Goal: Task Accomplishment & Management: Manage account settings

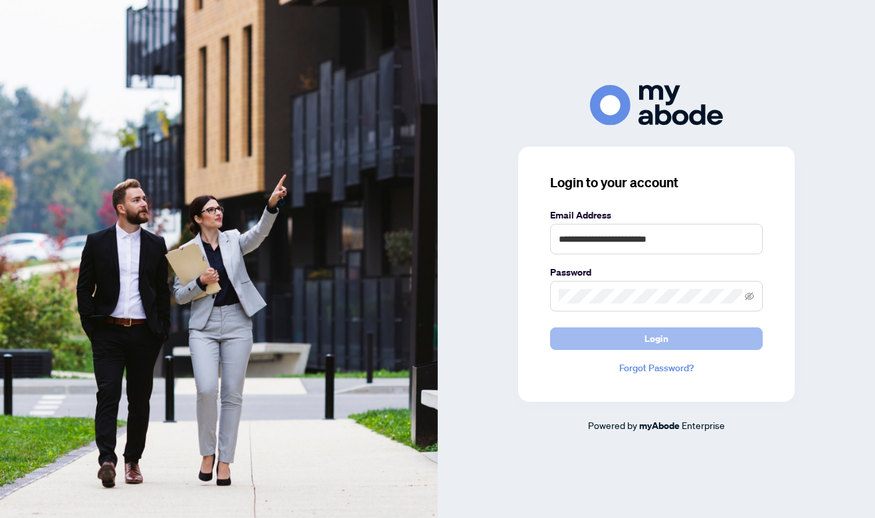
click at [614, 336] on button "Login" at bounding box center [656, 339] width 213 height 23
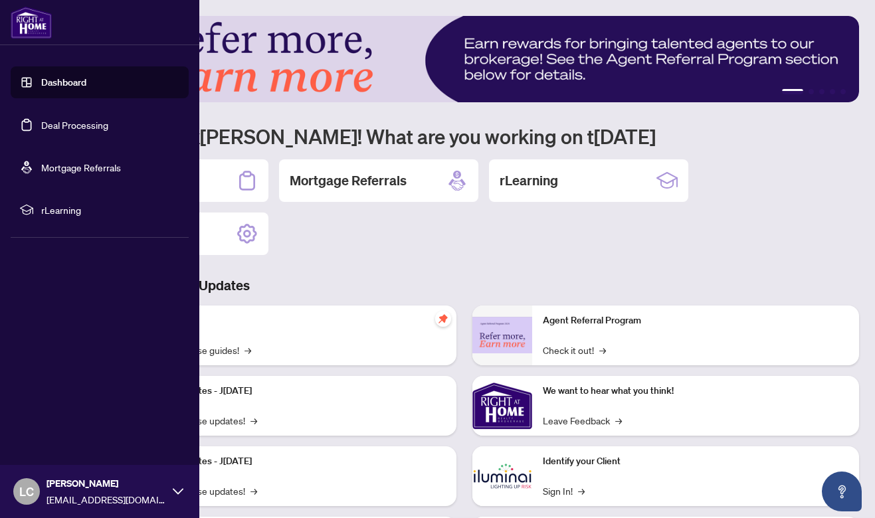
click at [55, 119] on link "Deal Processing" at bounding box center [74, 125] width 67 height 12
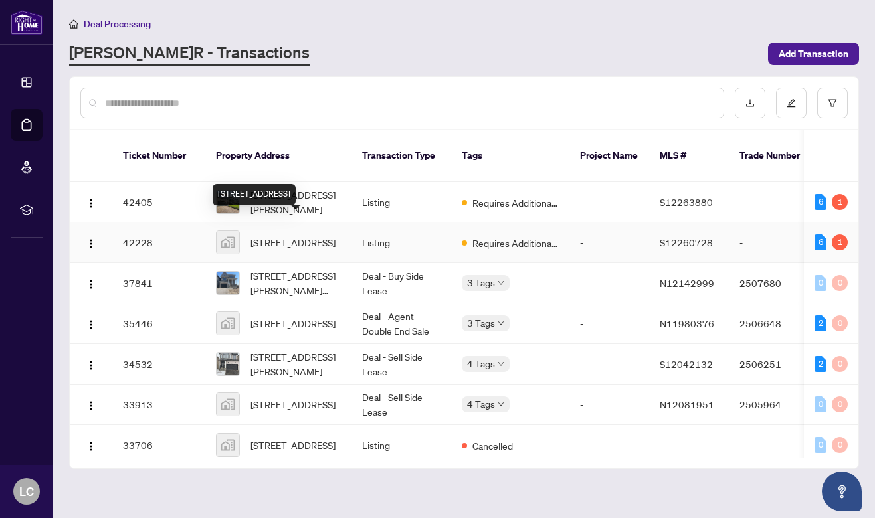
click at [277, 235] on span "[STREET_ADDRESS]" at bounding box center [293, 242] width 85 height 15
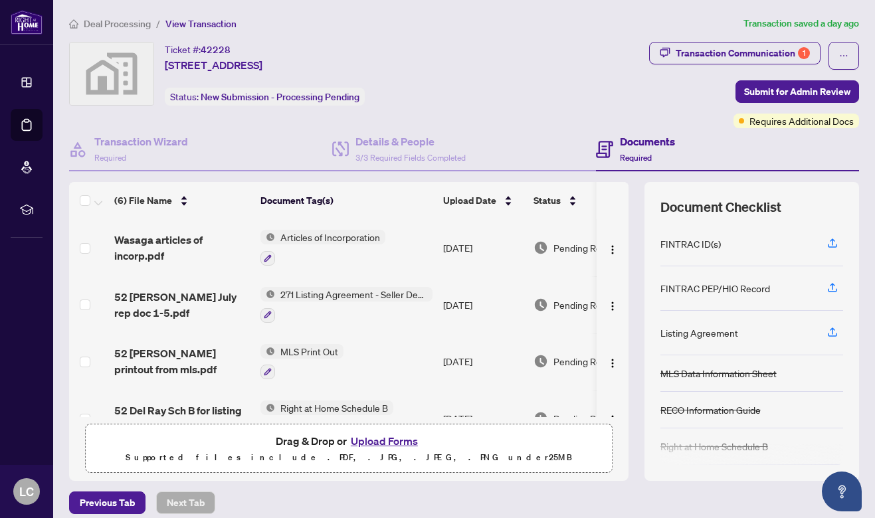
click at [335, 233] on span "Articles of Incorporation" at bounding box center [330, 237] width 110 height 15
click at [334, 302] on span "Articles of Incorporation" at bounding box center [320, 301] width 110 height 15
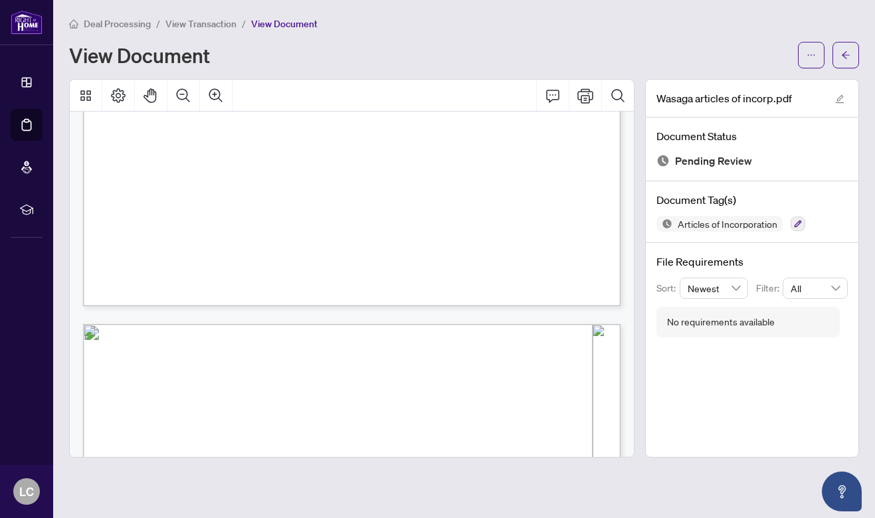
scroll to position [4771, 0]
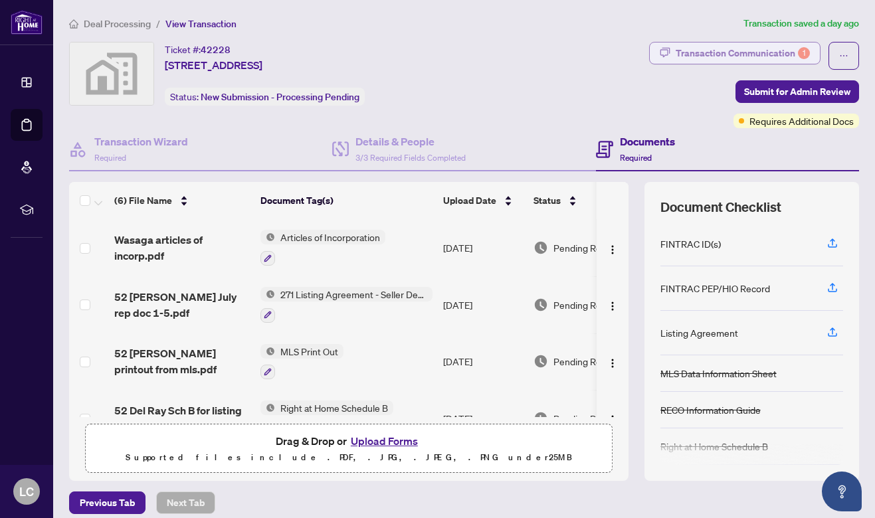
click at [785, 49] on div "Transaction Communication 1" at bounding box center [743, 53] width 134 height 21
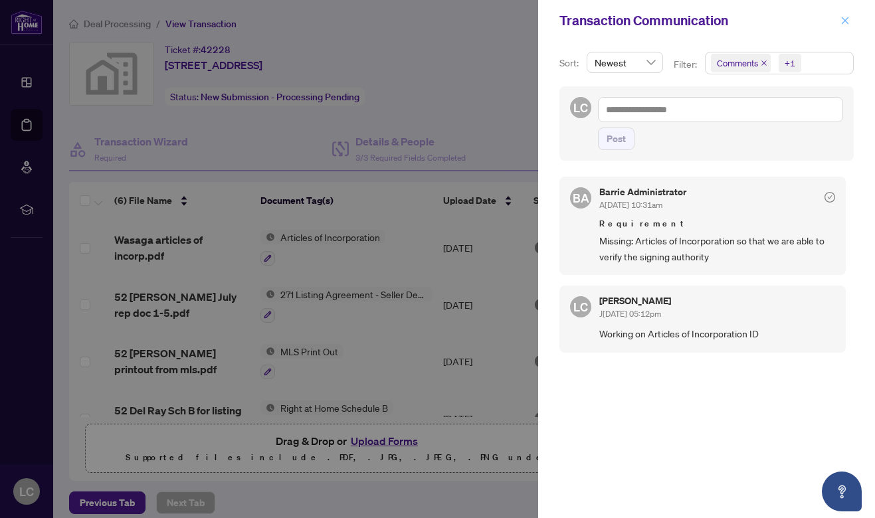
click at [845, 21] on icon "close" at bounding box center [845, 20] width 9 height 9
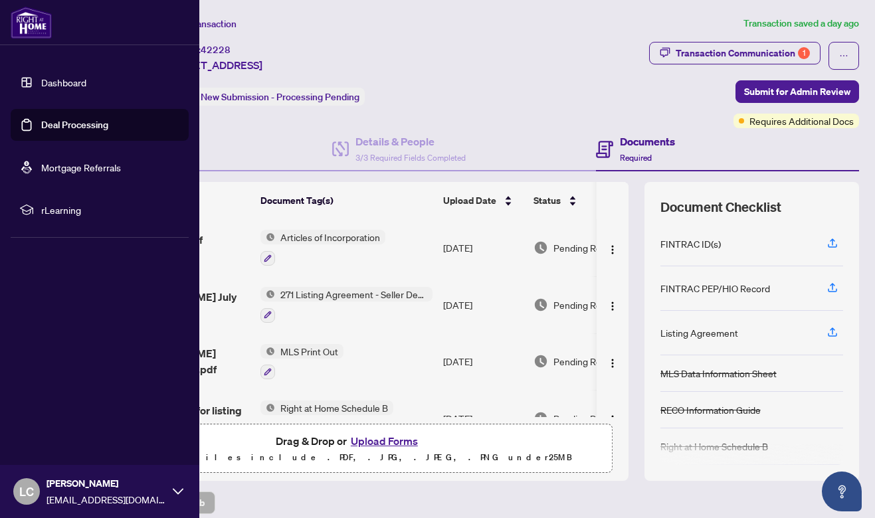
click at [55, 125] on link "Deal Processing" at bounding box center [74, 125] width 67 height 12
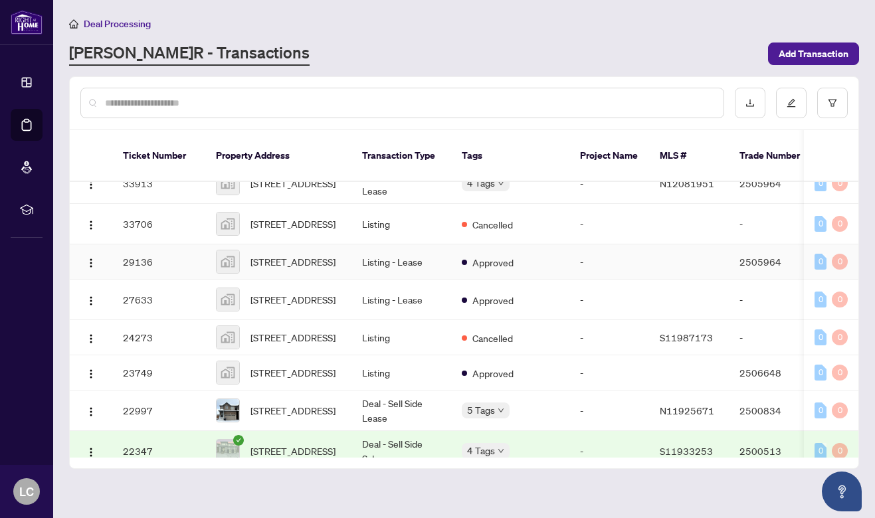
scroll to position [295, 0]
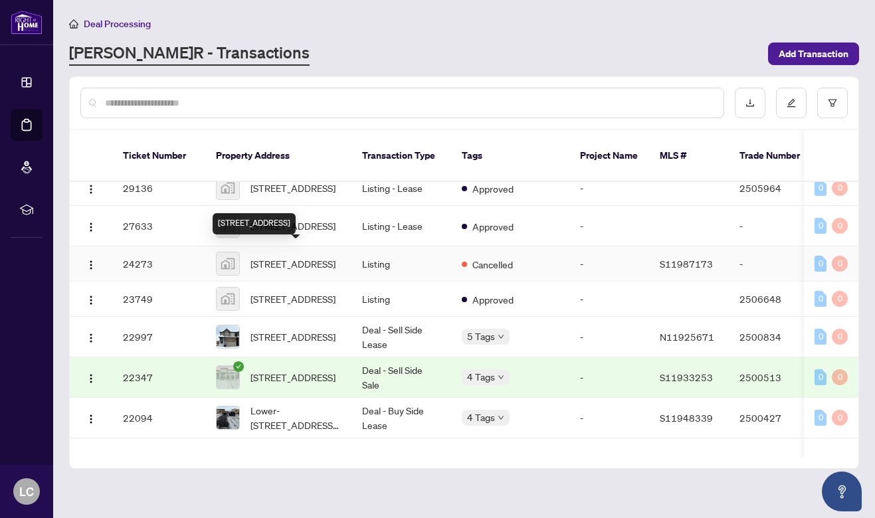
click at [302, 257] on span "[STREET_ADDRESS]" at bounding box center [293, 264] width 85 height 15
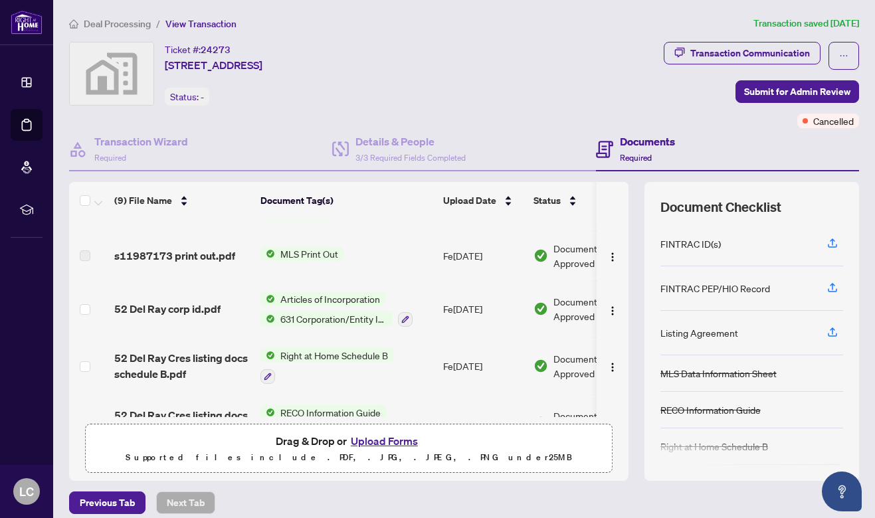
scroll to position [221, 0]
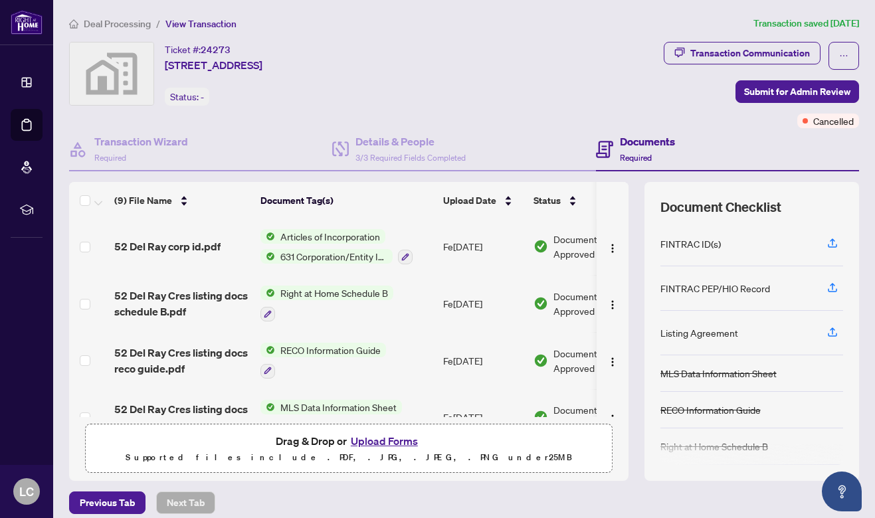
click at [345, 232] on span "Articles of Incorporation" at bounding box center [330, 236] width 110 height 15
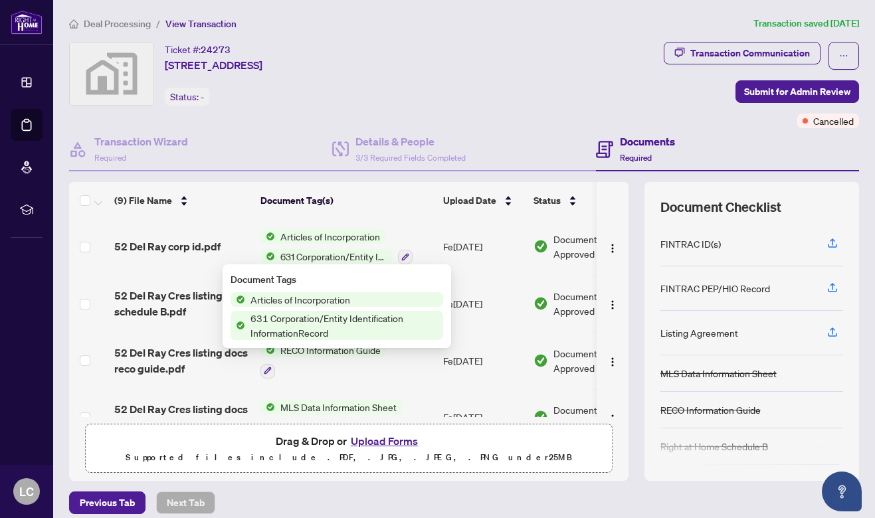
click at [308, 295] on span "Articles of Incorporation" at bounding box center [300, 299] width 110 height 15
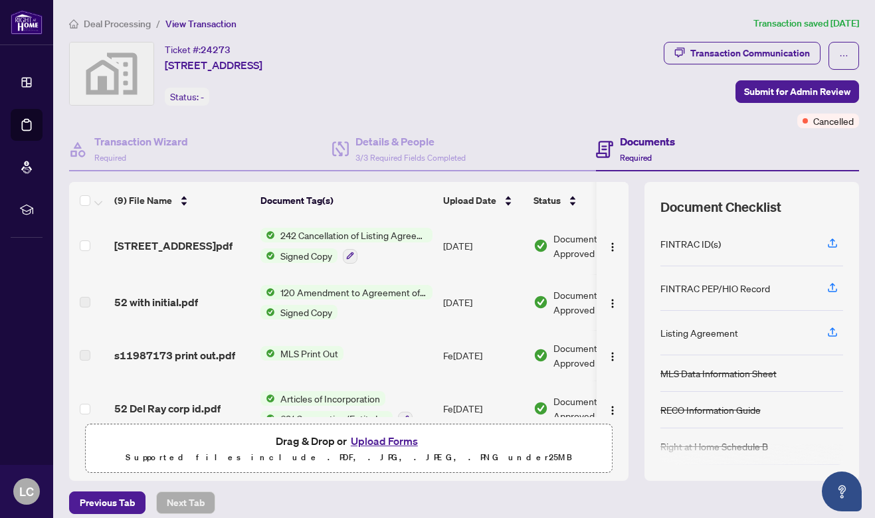
scroll to position [148, 0]
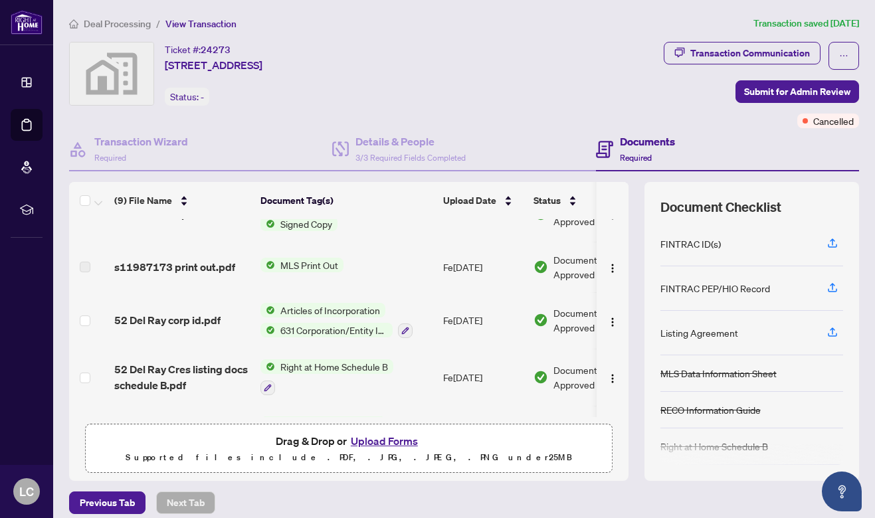
click at [349, 306] on span "Articles of Incorporation" at bounding box center [330, 310] width 110 height 15
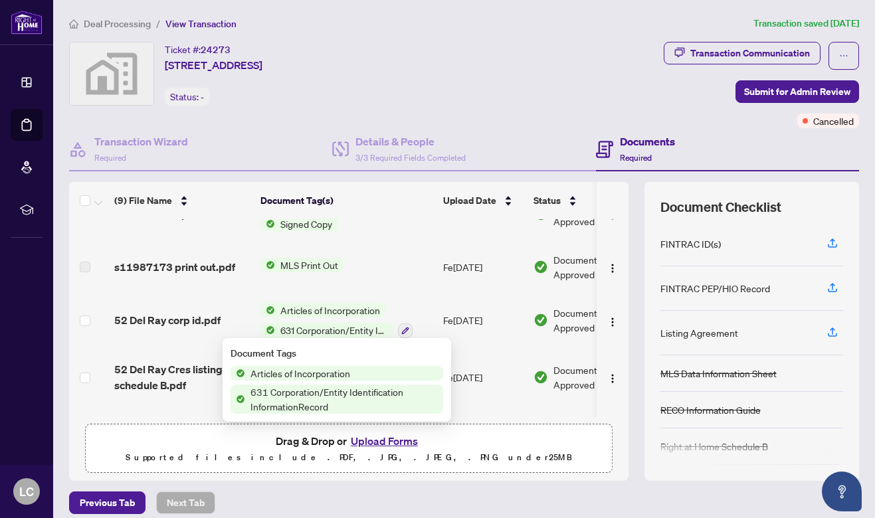
click at [241, 369] on img at bounding box center [238, 373] width 15 height 15
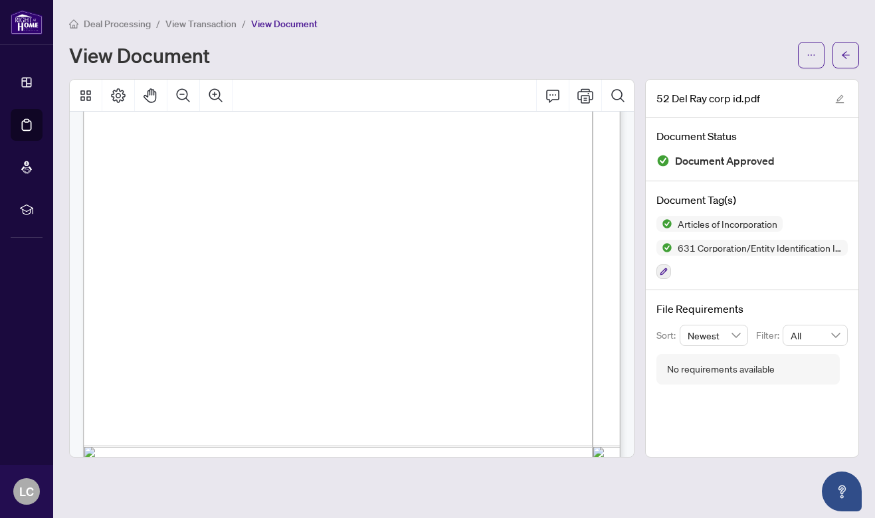
scroll to position [10376, 0]
click at [586, 93] on icon "Print" at bounding box center [586, 96] width 16 height 16
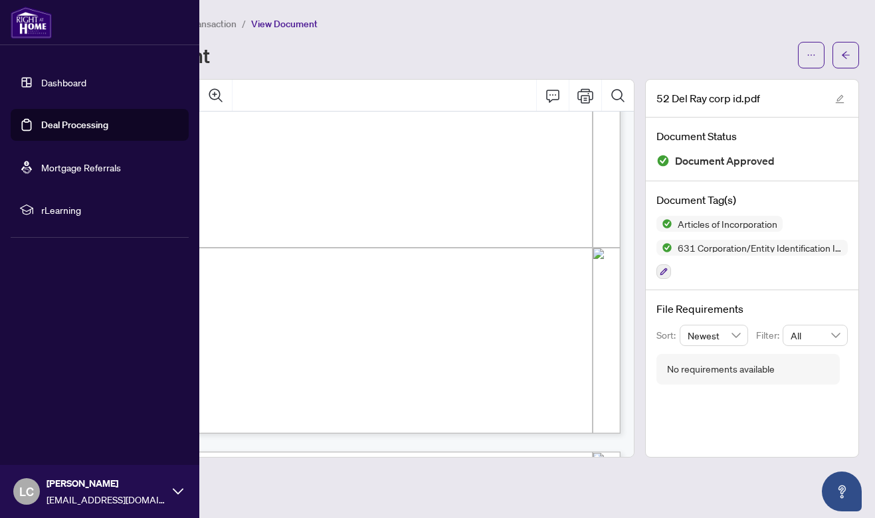
click at [45, 124] on link "Deal Processing" at bounding box center [74, 125] width 67 height 12
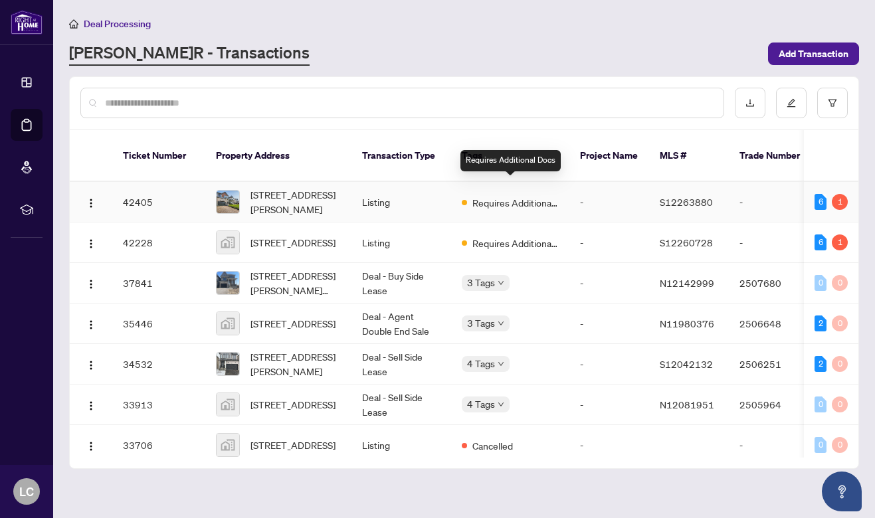
click at [491, 195] on span "Requires Additional Docs" at bounding box center [516, 202] width 86 height 15
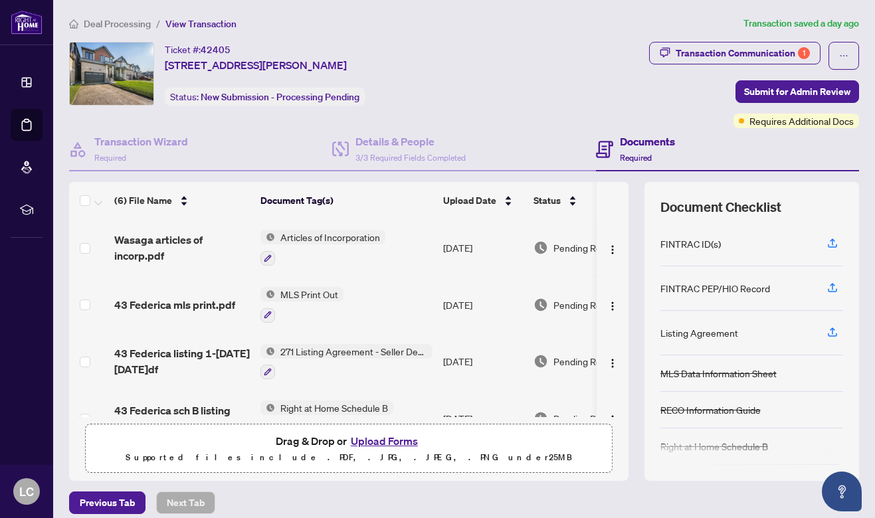
click at [381, 440] on button "Upload Forms" at bounding box center [384, 441] width 75 height 17
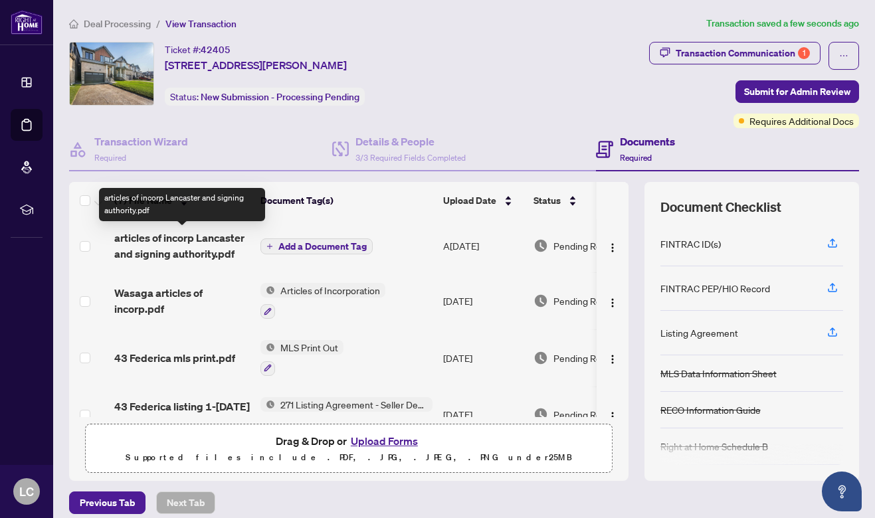
click at [186, 233] on span "articles of incorp Lancaster and signing authority.pdf" at bounding box center [182, 246] width 136 height 32
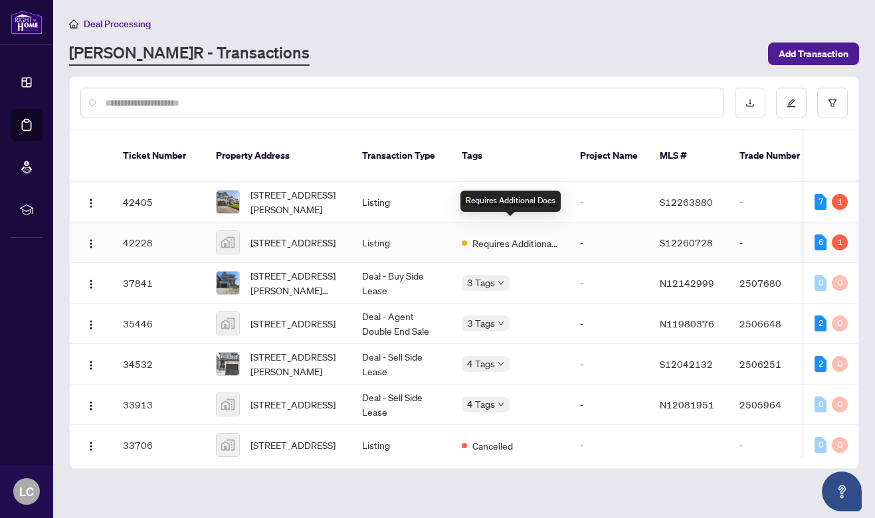
click at [537, 236] on span "Requires Additional Docs" at bounding box center [516, 243] width 86 height 15
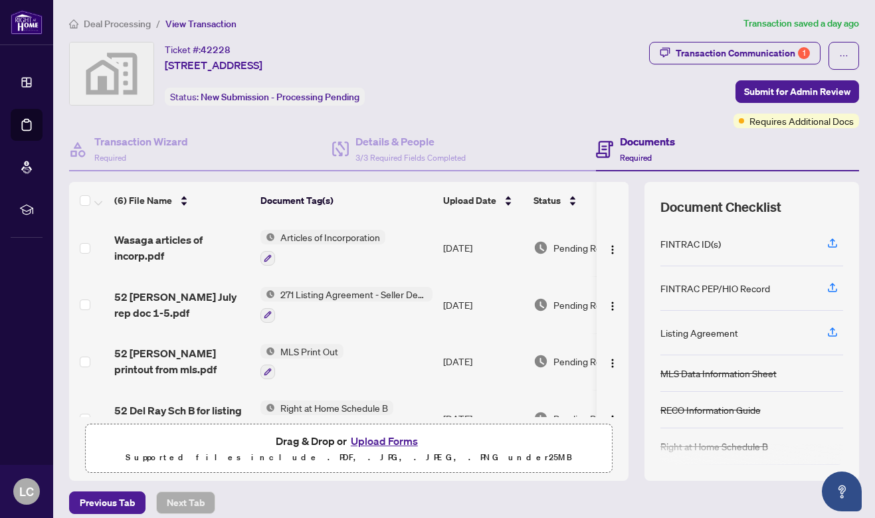
click at [390, 442] on button "Upload Forms" at bounding box center [384, 441] width 75 height 17
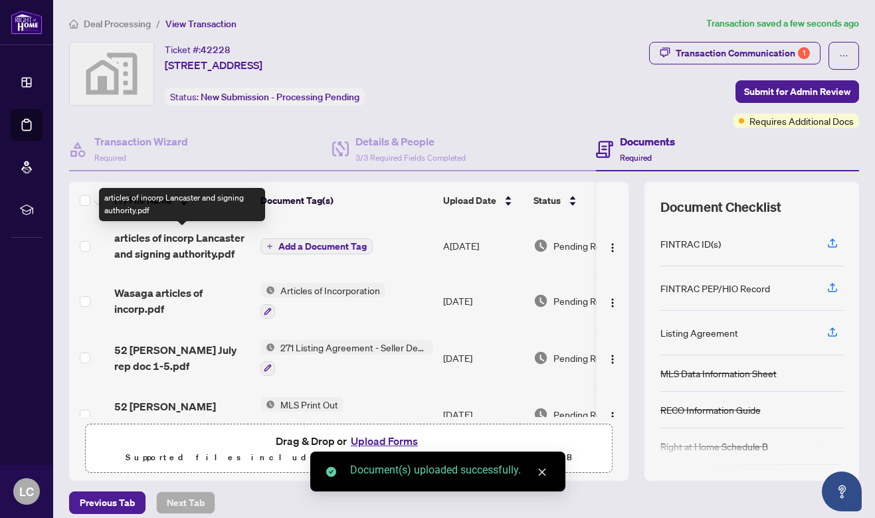
click at [207, 237] on span "articles of incorp Lancaster and signing authority.pdf" at bounding box center [182, 246] width 136 height 32
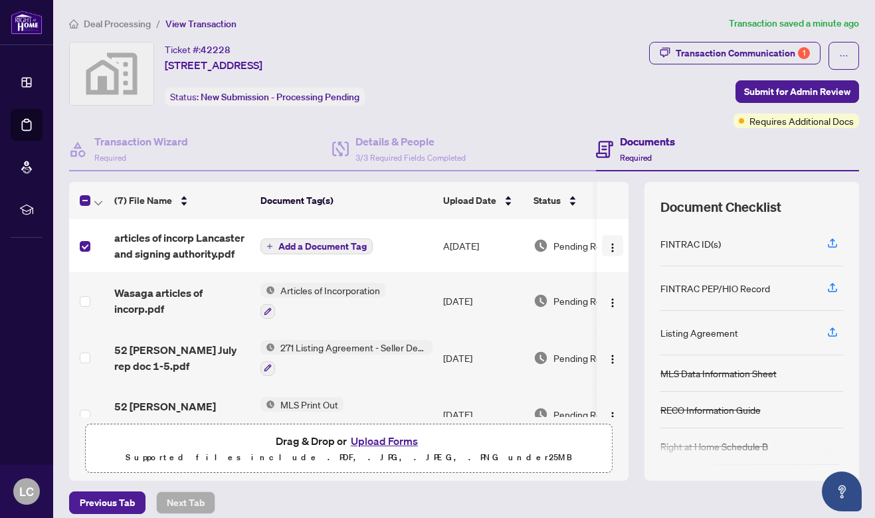
click at [610, 243] on img "button" at bounding box center [613, 248] width 11 height 11
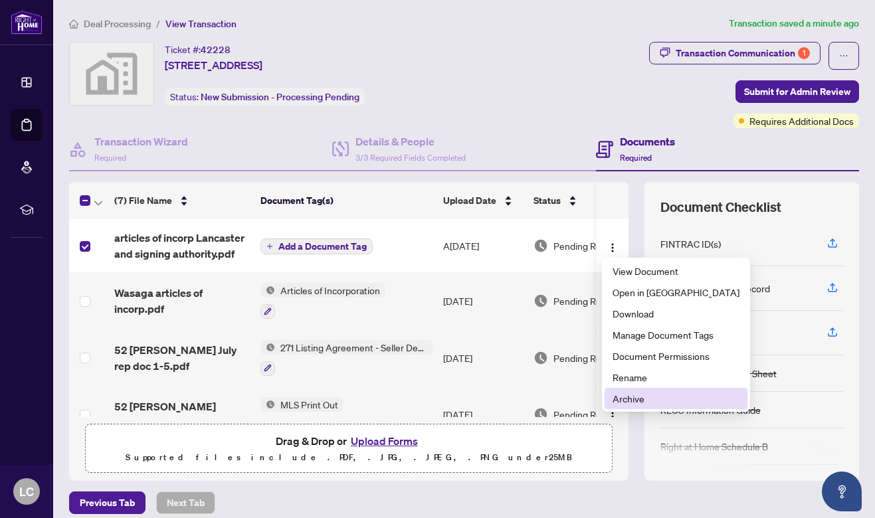
click at [634, 399] on span "Archive" at bounding box center [676, 399] width 127 height 15
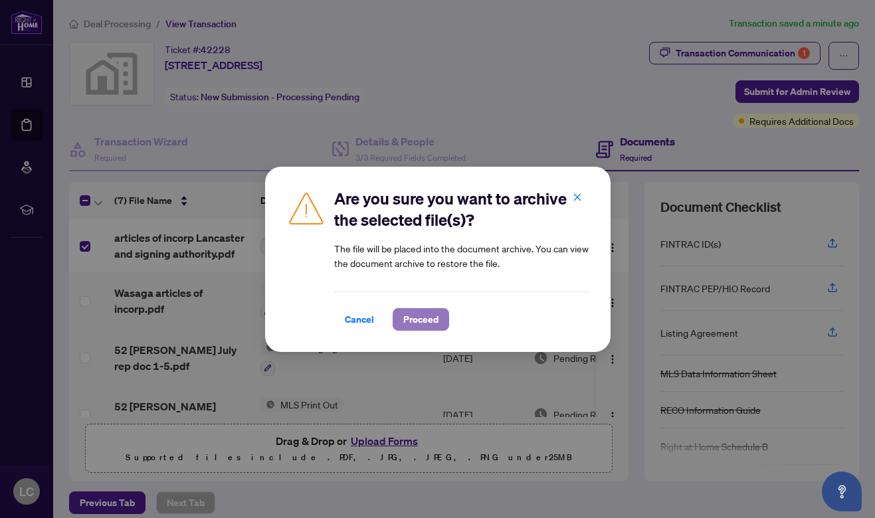
click at [421, 314] on span "Proceed" at bounding box center [420, 319] width 35 height 21
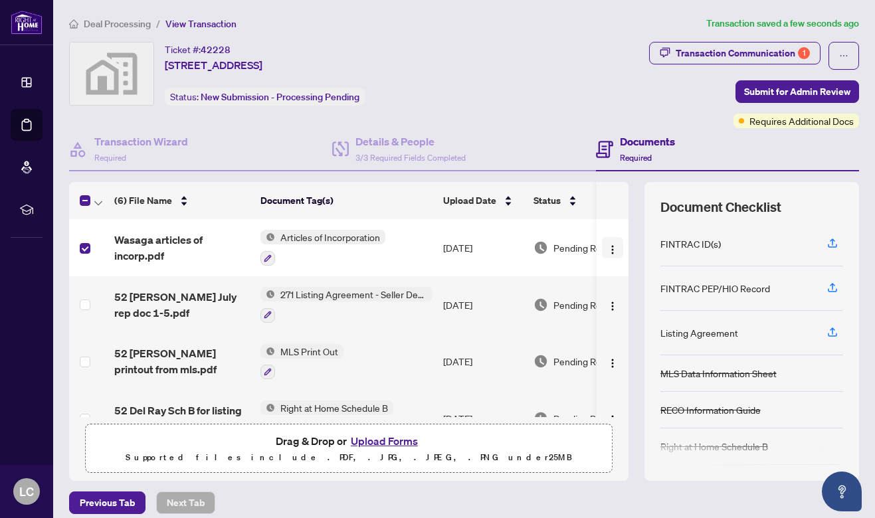
click at [613, 247] on img "button" at bounding box center [613, 250] width 11 height 11
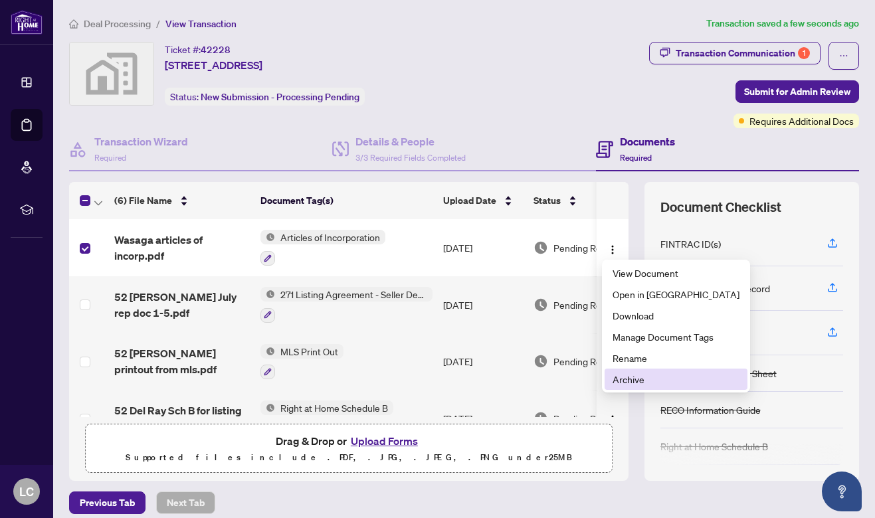
click at [641, 378] on span "Archive" at bounding box center [676, 379] width 127 height 15
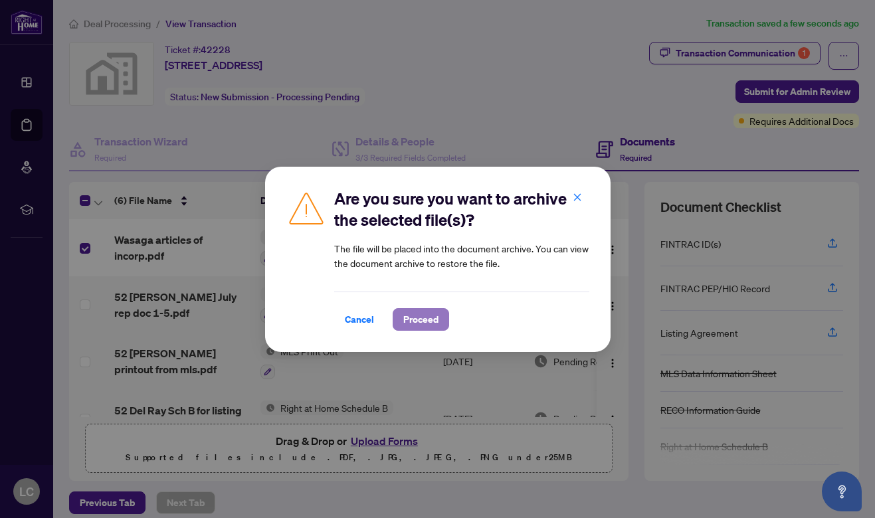
click at [425, 317] on span "Proceed" at bounding box center [420, 319] width 35 height 21
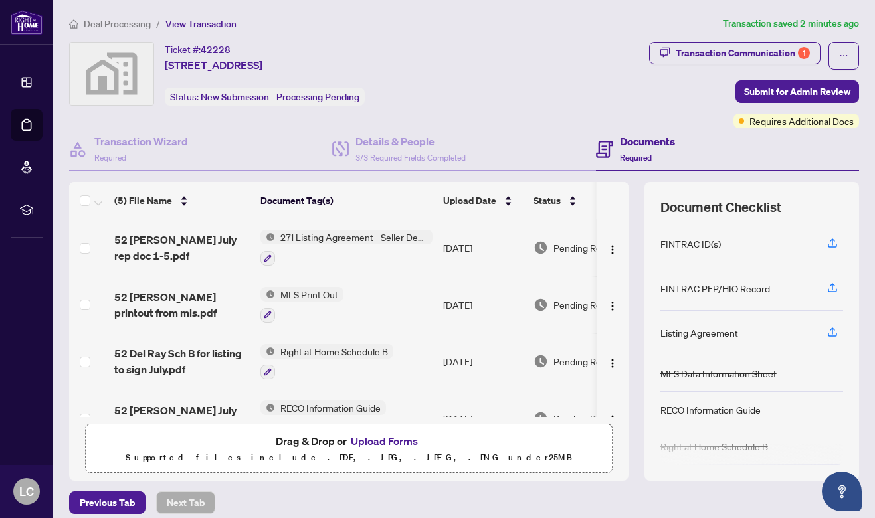
click at [392, 443] on button "Upload Forms" at bounding box center [384, 441] width 75 height 17
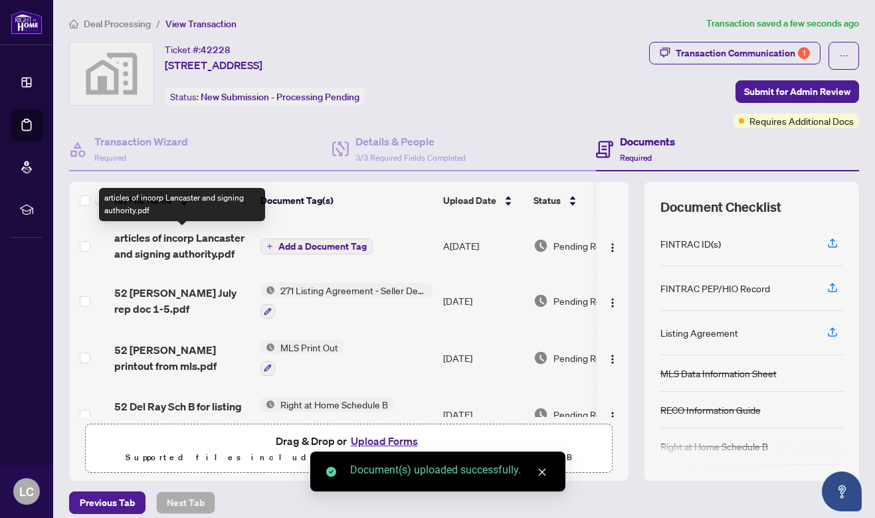
click at [203, 234] on span "articles of incorp Lancaster and signing authority.pdf" at bounding box center [182, 246] width 136 height 32
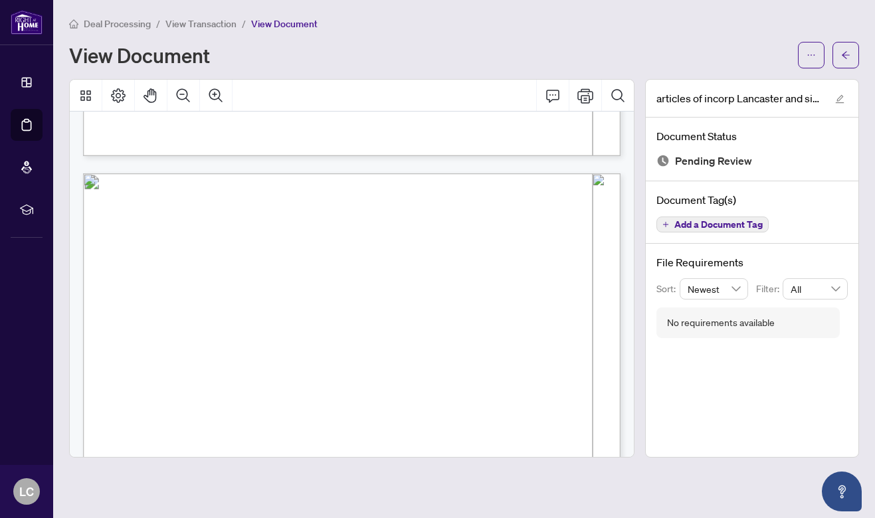
scroll to position [4802, 0]
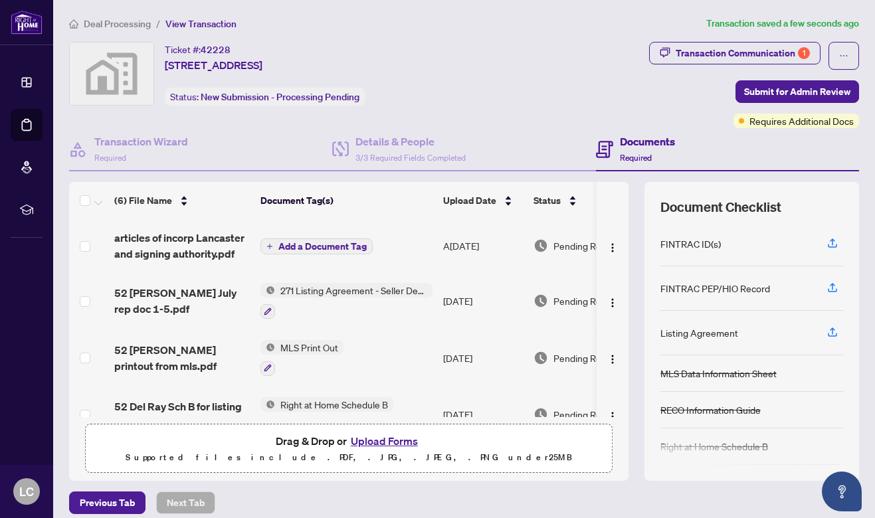
click at [347, 243] on span "Add a Document Tag" at bounding box center [323, 246] width 88 height 9
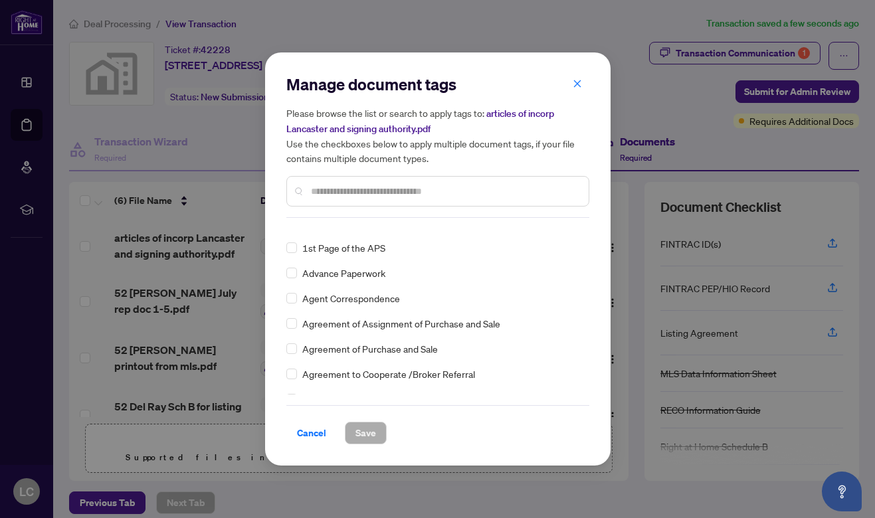
scroll to position [144, 0]
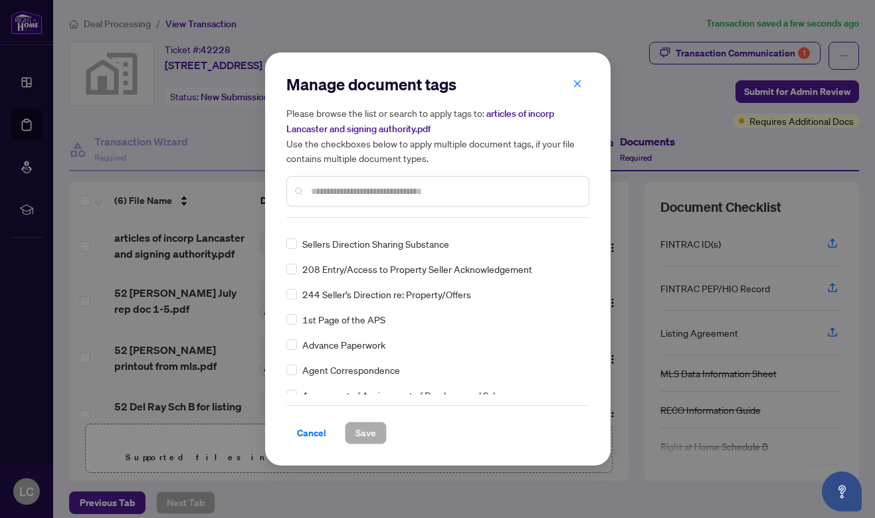
click at [344, 189] on input "text" at bounding box center [444, 191] width 267 height 15
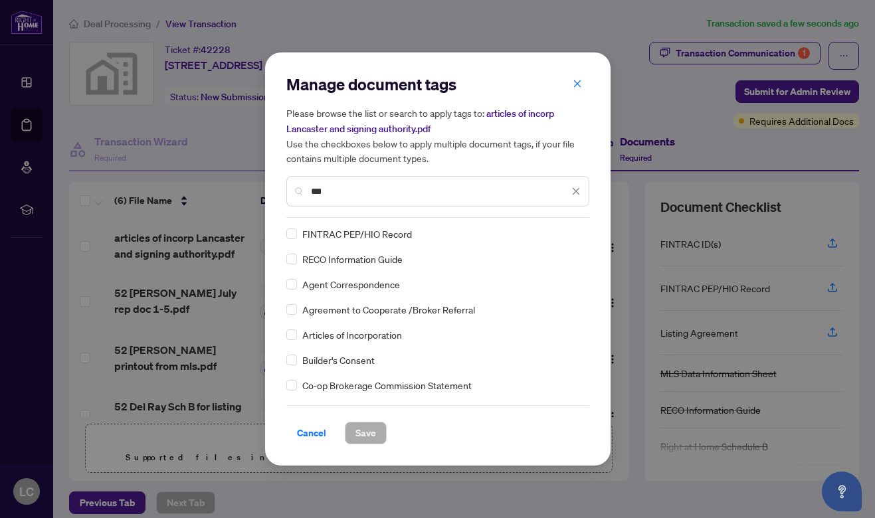
scroll to position [0, 0]
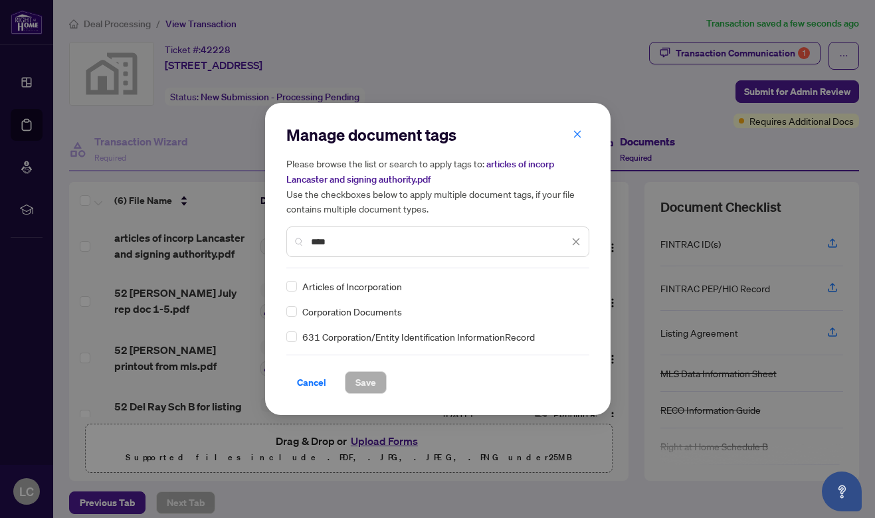
type input "****"
click at [378, 384] on button "Save" at bounding box center [366, 383] width 42 height 23
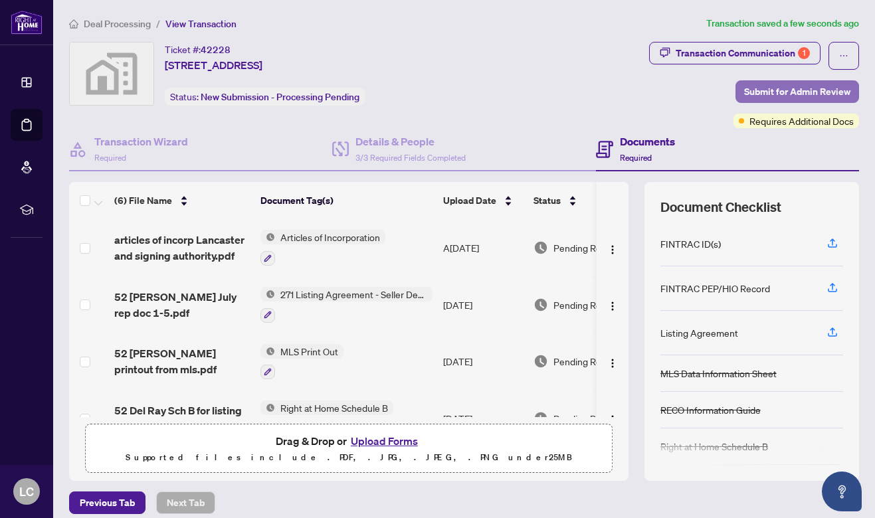
click at [831, 88] on span "Submit for Admin Review" at bounding box center [797, 91] width 106 height 21
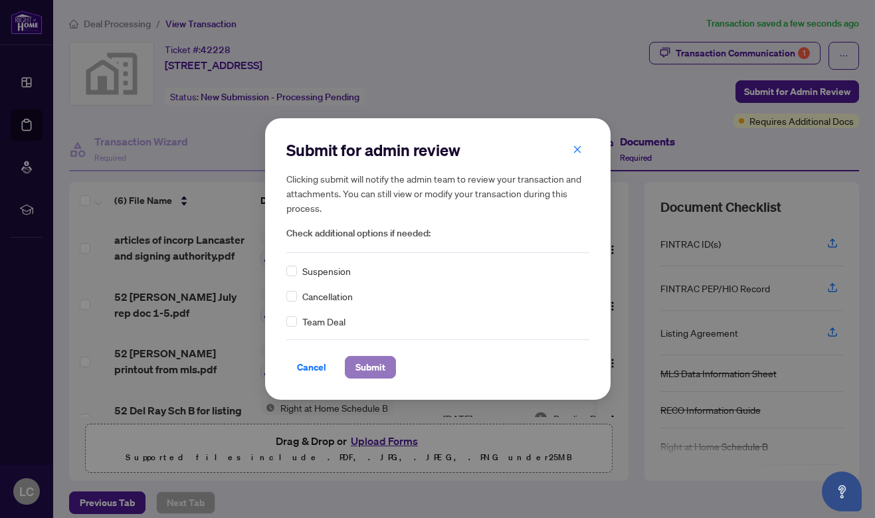
click at [378, 366] on span "Submit" at bounding box center [371, 367] width 30 height 21
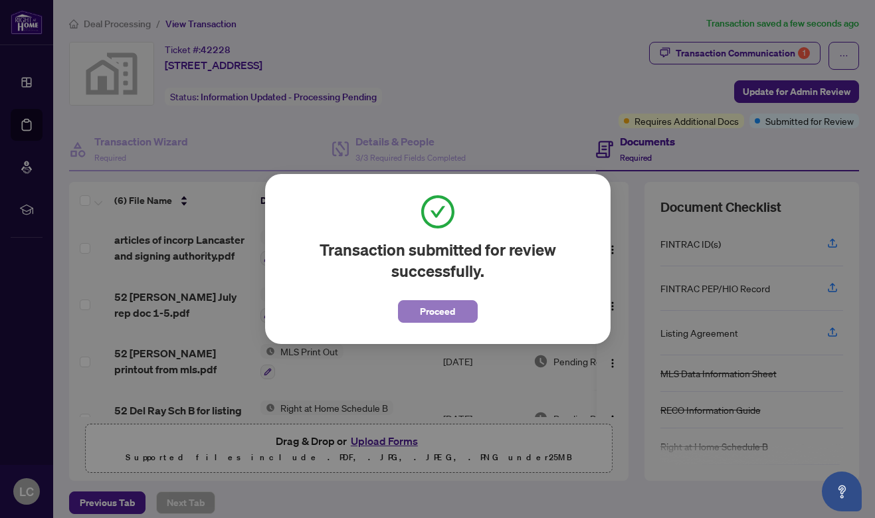
click at [437, 316] on span "Proceed" at bounding box center [437, 311] width 35 height 21
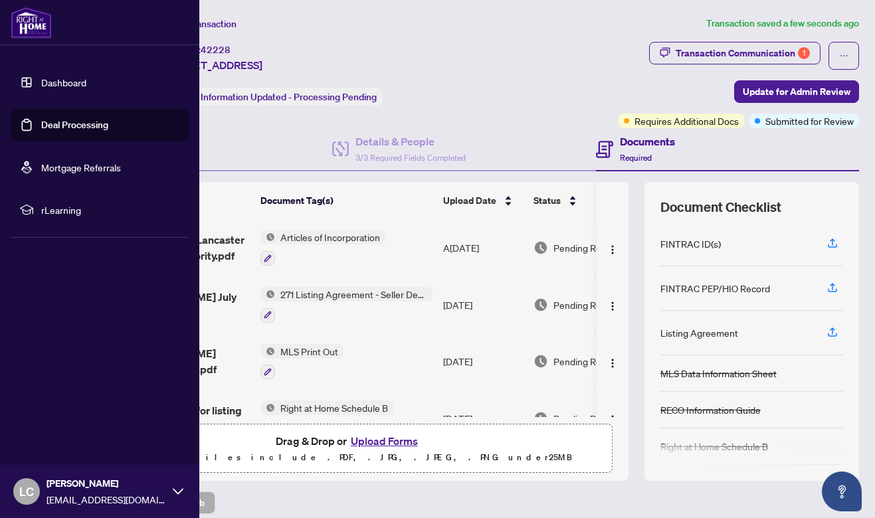
click at [43, 128] on link "Deal Processing" at bounding box center [74, 125] width 67 height 12
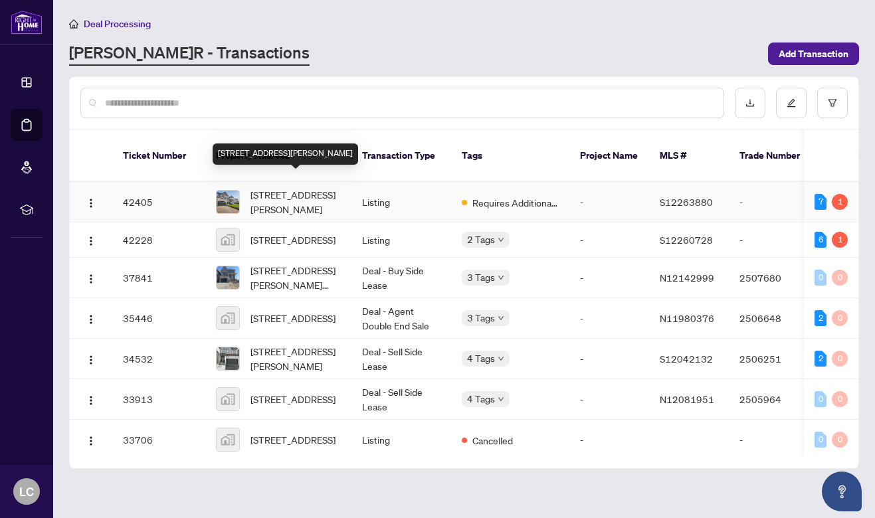
click at [310, 187] on span "[STREET_ADDRESS][PERSON_NAME]" at bounding box center [296, 201] width 90 height 29
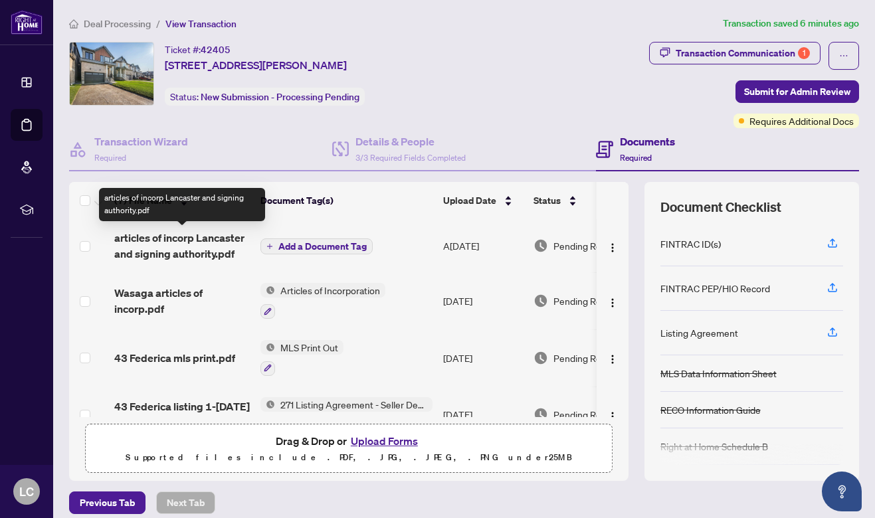
click at [170, 239] on span "articles of incorp Lancaster and signing authority.pdf" at bounding box center [182, 246] width 136 height 32
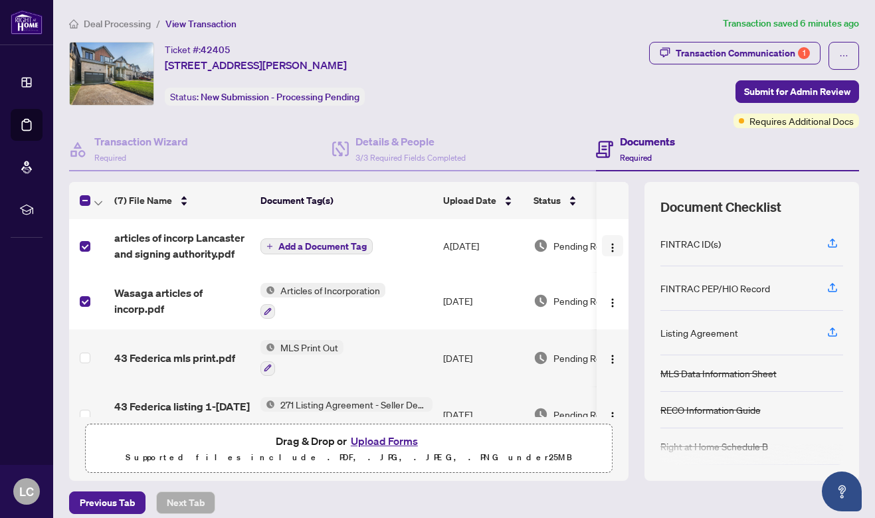
click at [612, 243] on img "button" at bounding box center [613, 248] width 11 height 11
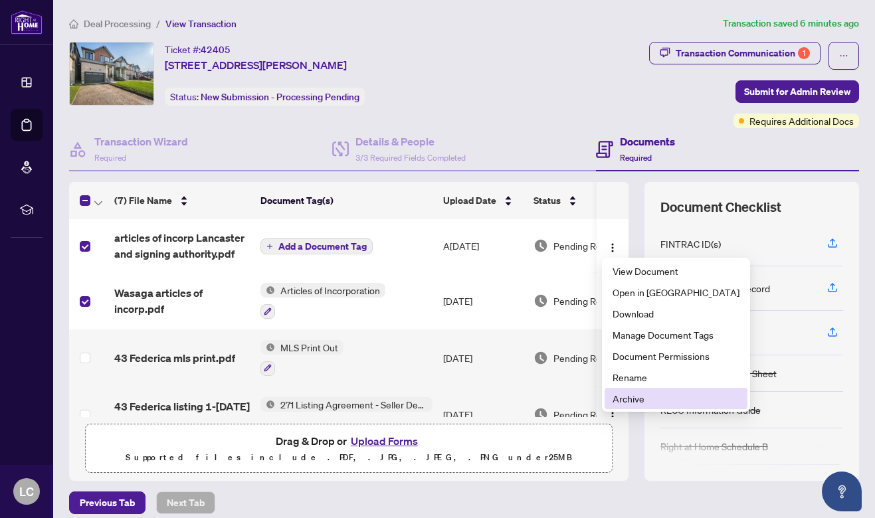
click at [637, 400] on span "Archive" at bounding box center [676, 399] width 127 height 15
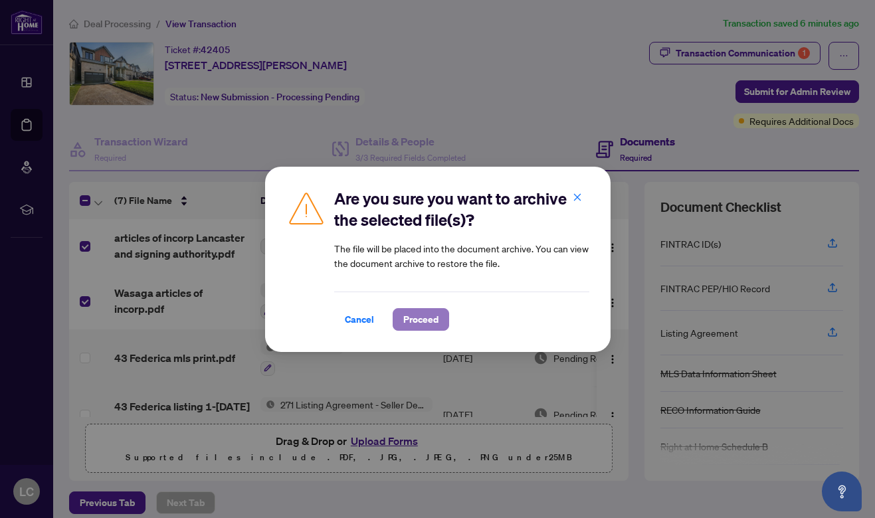
click at [437, 316] on span "Proceed" at bounding box center [420, 319] width 35 height 21
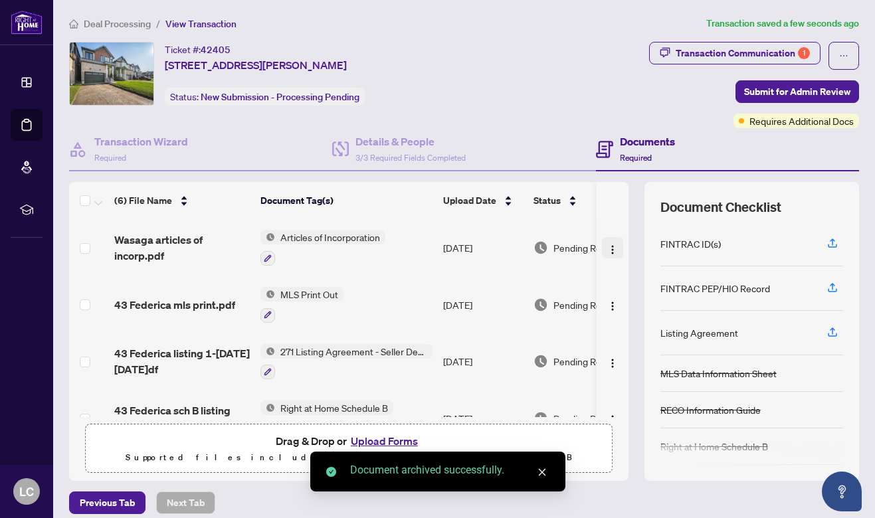
click at [612, 245] on img "button" at bounding box center [613, 250] width 11 height 11
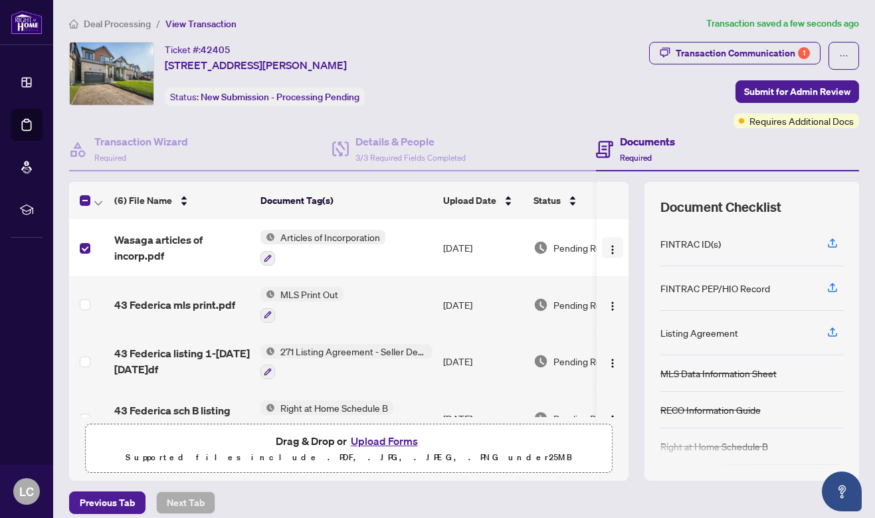
click at [610, 245] on img "button" at bounding box center [613, 250] width 11 height 11
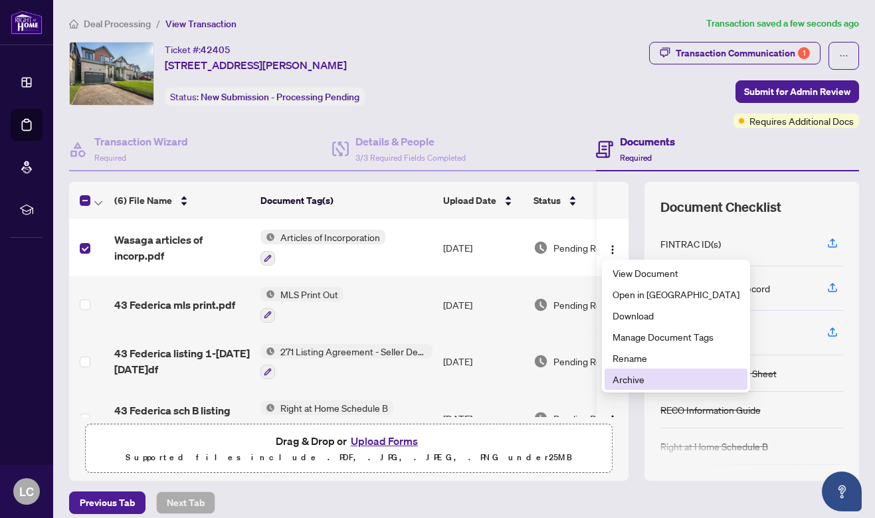
click at [635, 376] on span "Archive" at bounding box center [676, 379] width 127 height 15
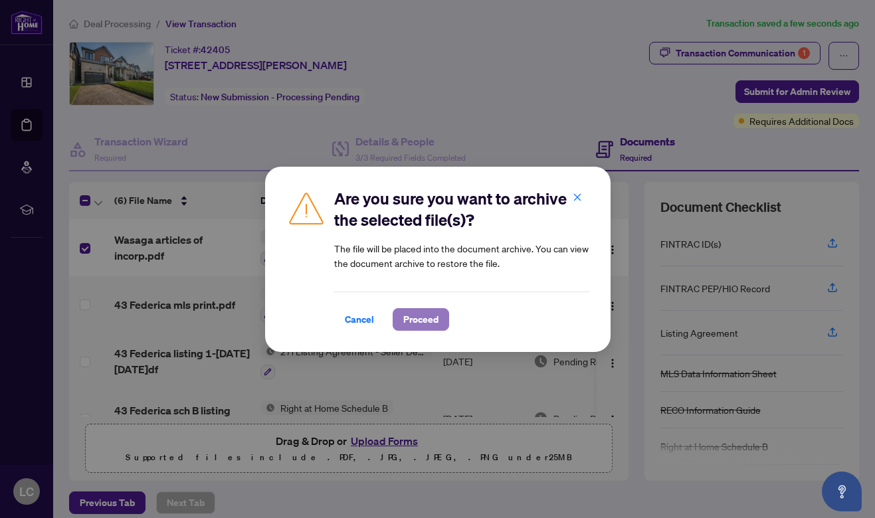
click at [419, 314] on span "Proceed" at bounding box center [420, 319] width 35 height 21
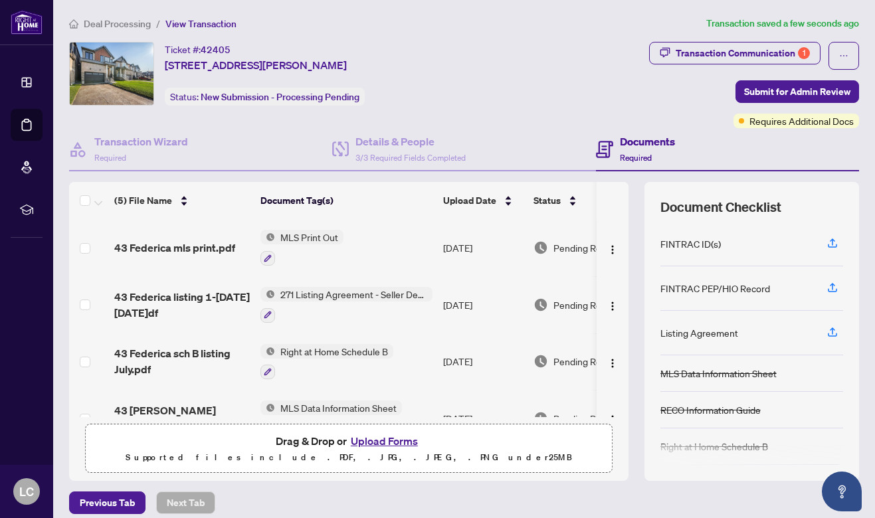
click at [400, 441] on button "Upload Forms" at bounding box center [384, 441] width 75 height 17
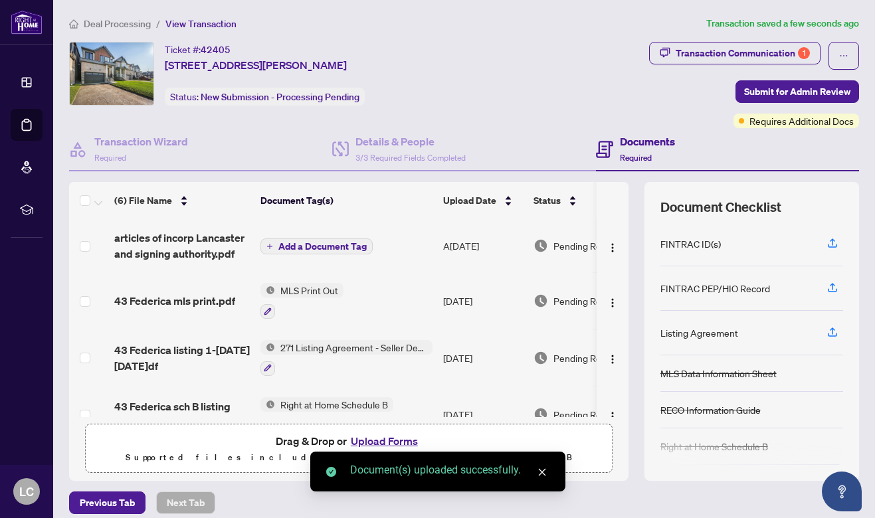
click at [343, 244] on span "Add a Document Tag" at bounding box center [323, 246] width 88 height 9
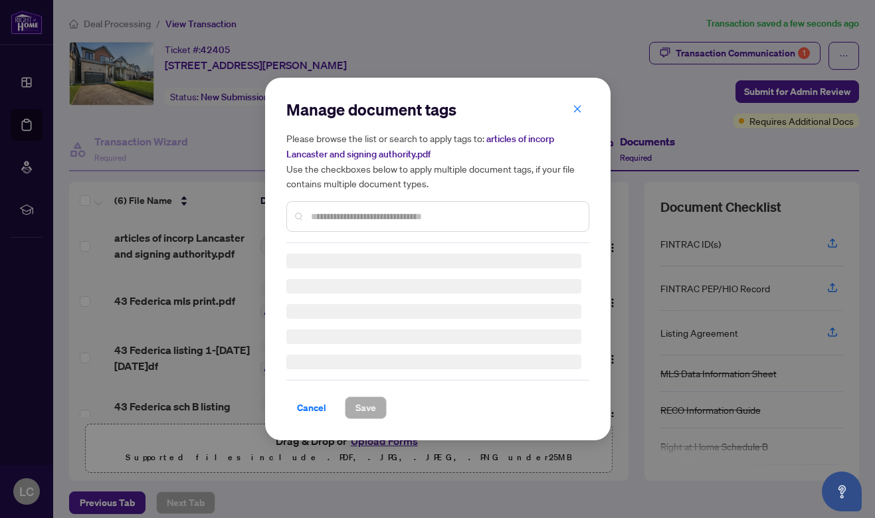
click at [343, 217] on div "Manage document tags Please browse the list or search to apply tags to: article…" at bounding box center [437, 171] width 303 height 144
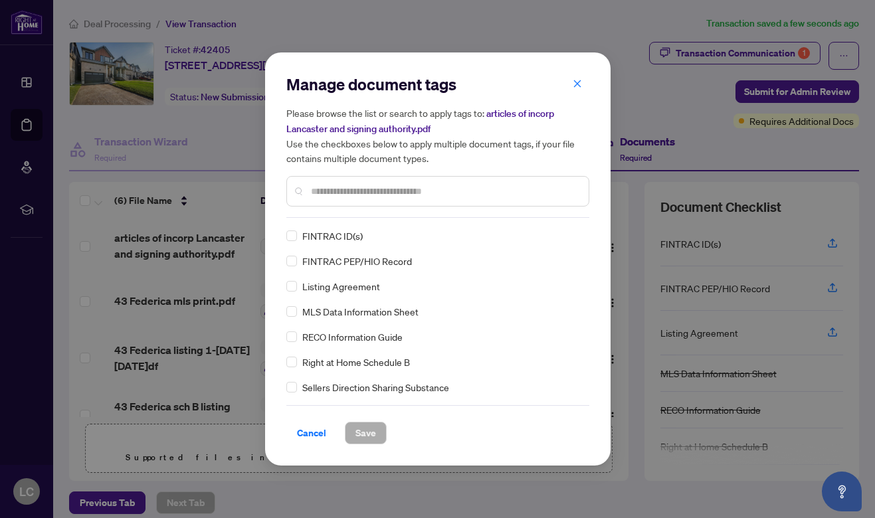
click at [338, 190] on input "text" at bounding box center [444, 191] width 267 height 15
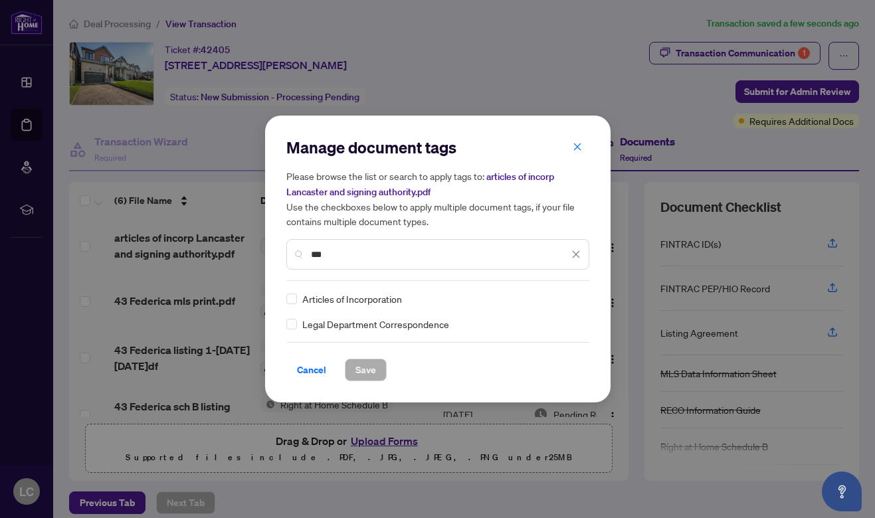
type input "***"
click at [363, 370] on span "Save" at bounding box center [366, 370] width 21 height 21
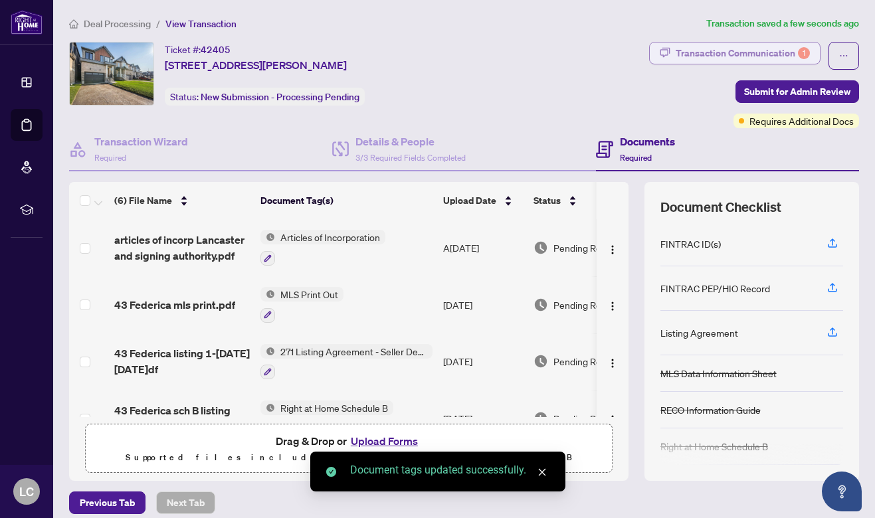
click at [792, 48] on div "Transaction Communication 1" at bounding box center [743, 53] width 134 height 21
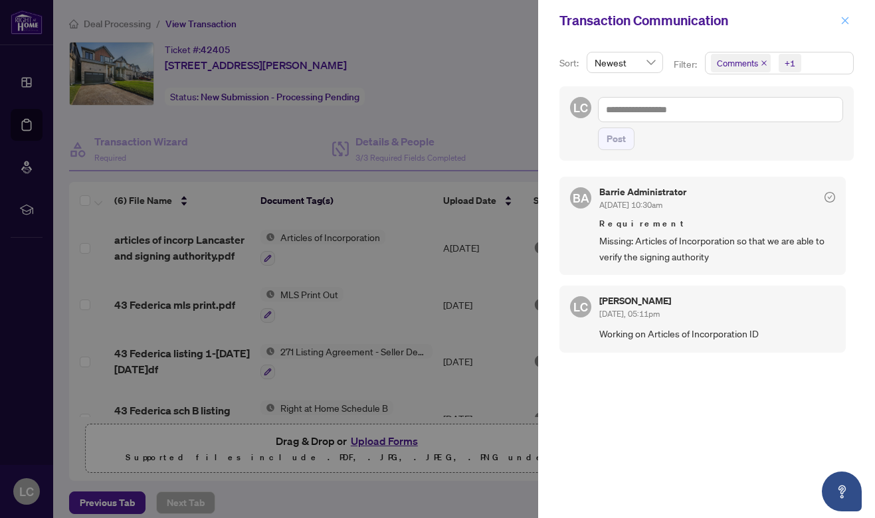
click at [848, 21] on icon "close" at bounding box center [845, 20] width 9 height 9
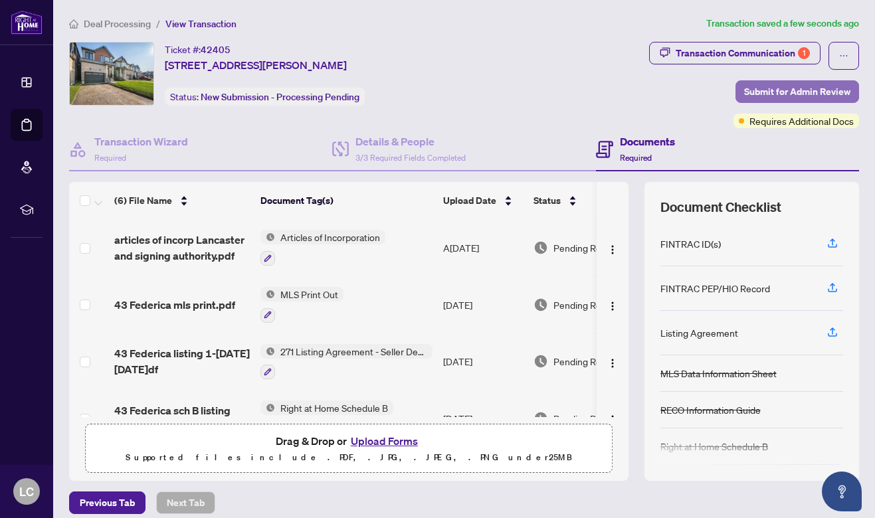
click at [786, 86] on span "Submit for Admin Review" at bounding box center [797, 91] width 106 height 21
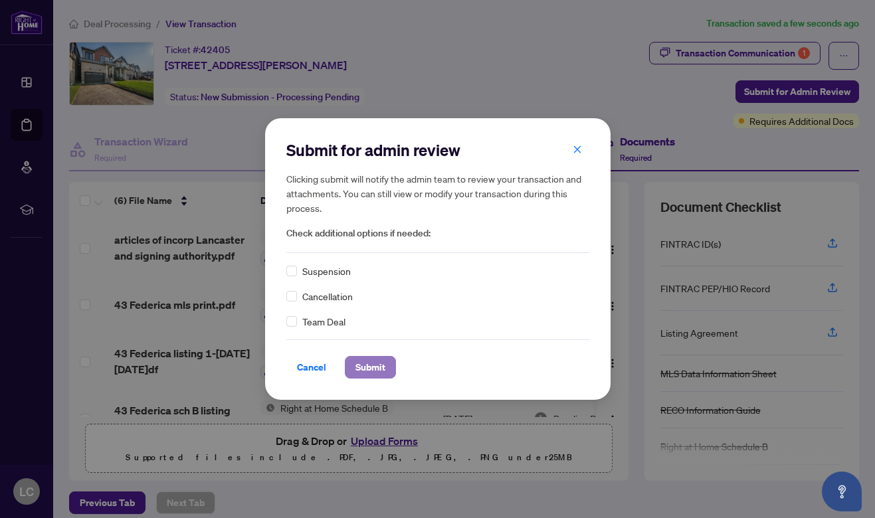
click at [374, 365] on span "Submit" at bounding box center [371, 367] width 30 height 21
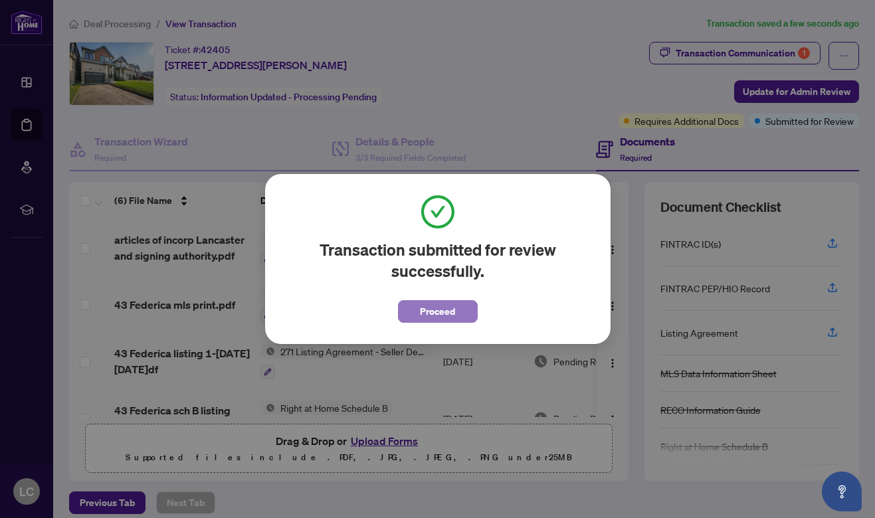
click at [445, 312] on span "Proceed" at bounding box center [437, 311] width 35 height 21
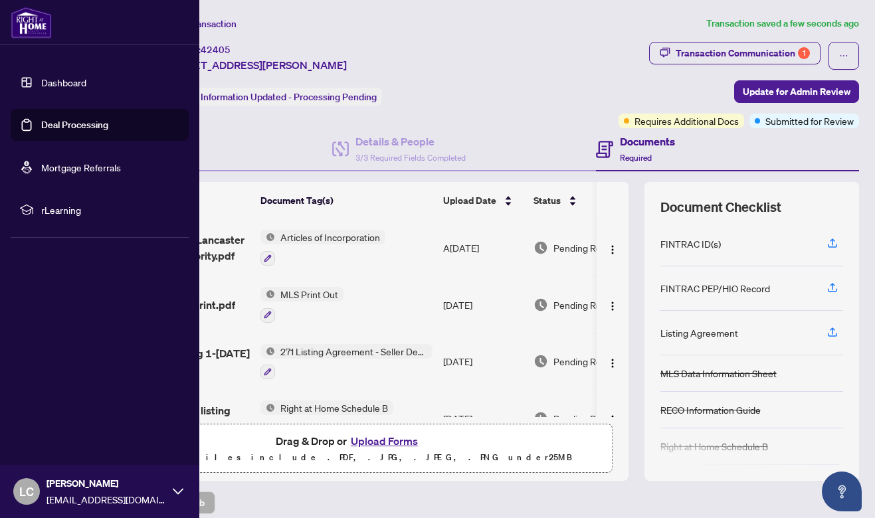
click at [45, 126] on link "Deal Processing" at bounding box center [74, 125] width 67 height 12
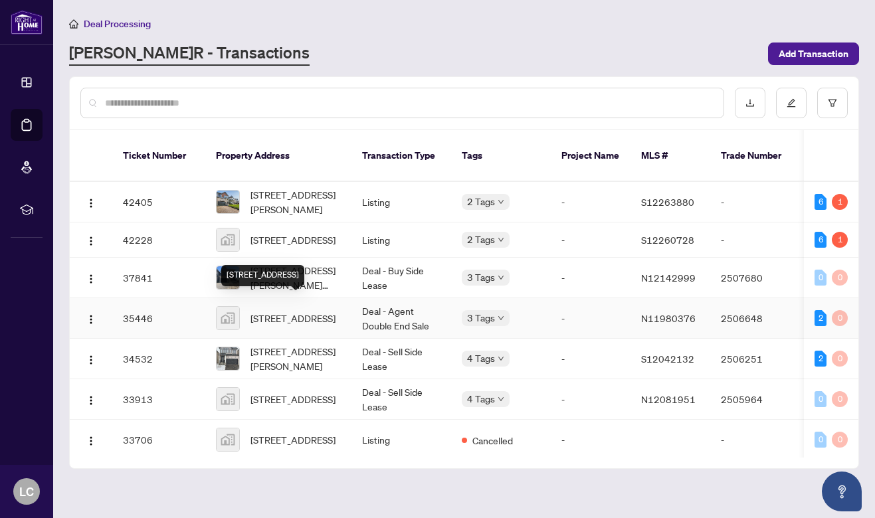
click at [273, 311] on span "[STREET_ADDRESS]" at bounding box center [293, 318] width 85 height 15
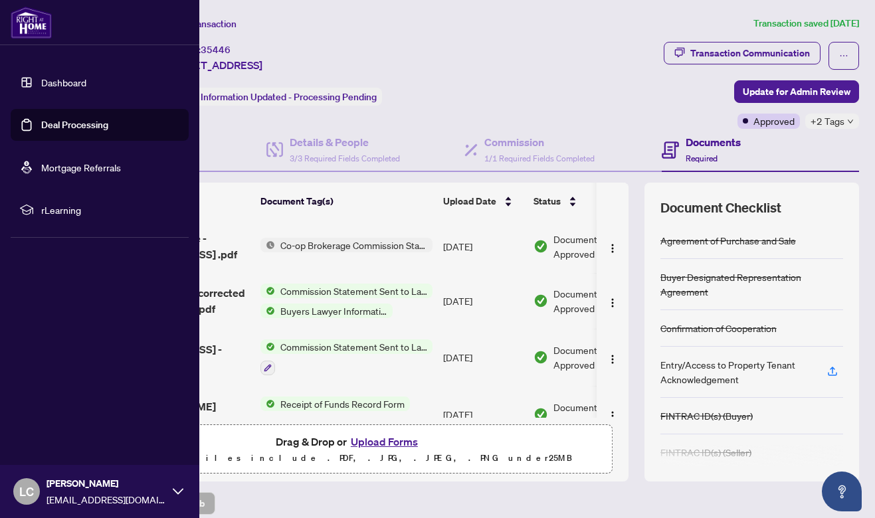
click at [51, 131] on link "Deal Processing" at bounding box center [74, 125] width 67 height 12
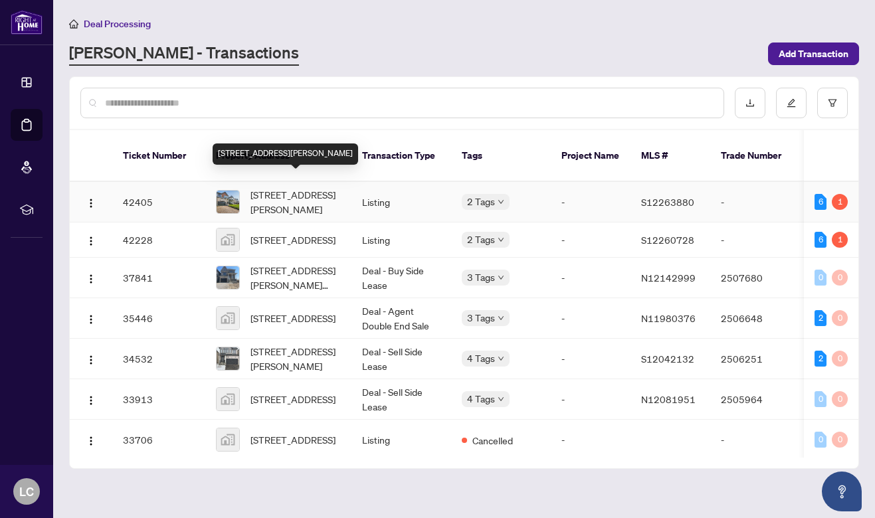
click at [290, 187] on span "43 Federica Cres, Wasaga Beach, Ontario L9Z 0N5, Canada" at bounding box center [296, 201] width 90 height 29
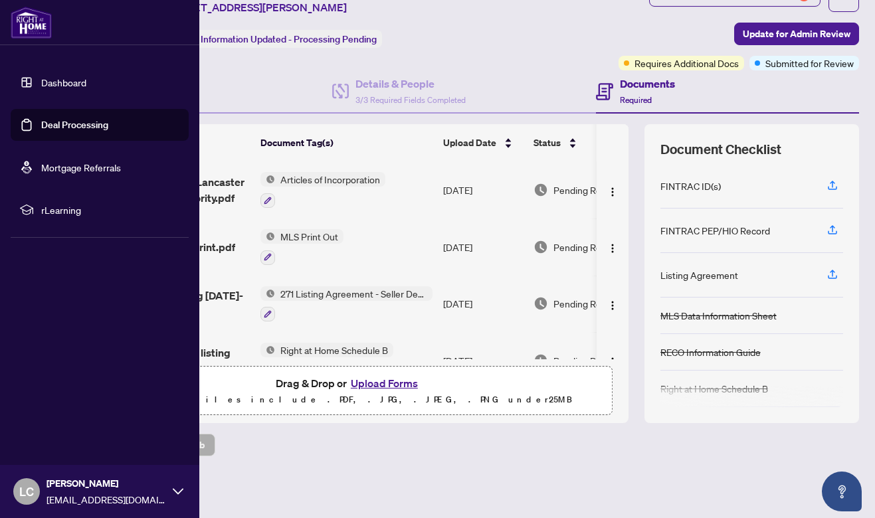
click at [41, 122] on link "Deal Processing" at bounding box center [74, 125] width 67 height 12
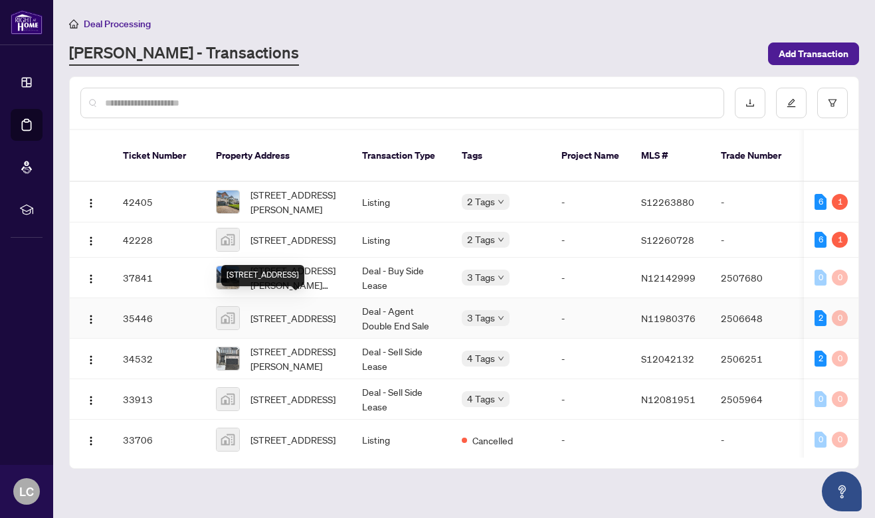
click at [310, 312] on span "[STREET_ADDRESS]" at bounding box center [293, 318] width 85 height 15
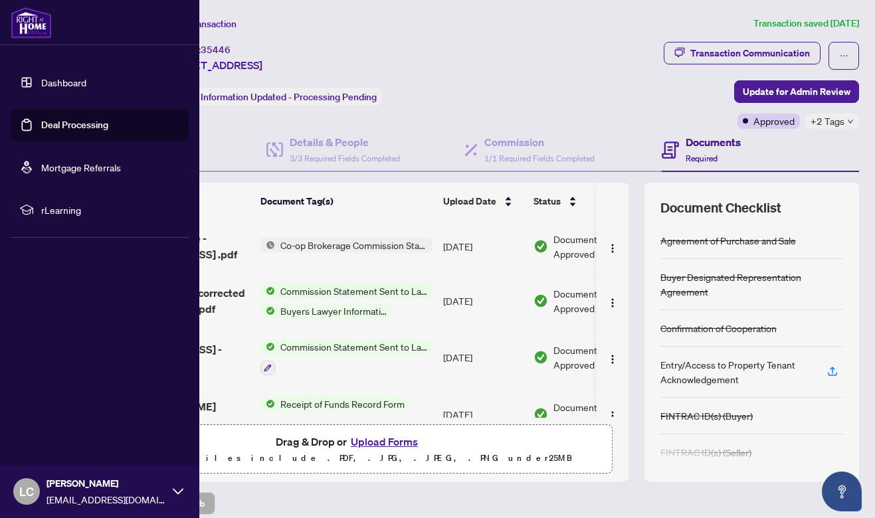
click at [47, 126] on link "Deal Processing" at bounding box center [74, 125] width 67 height 12
